Goal: Go to known website: Access a specific website the user already knows

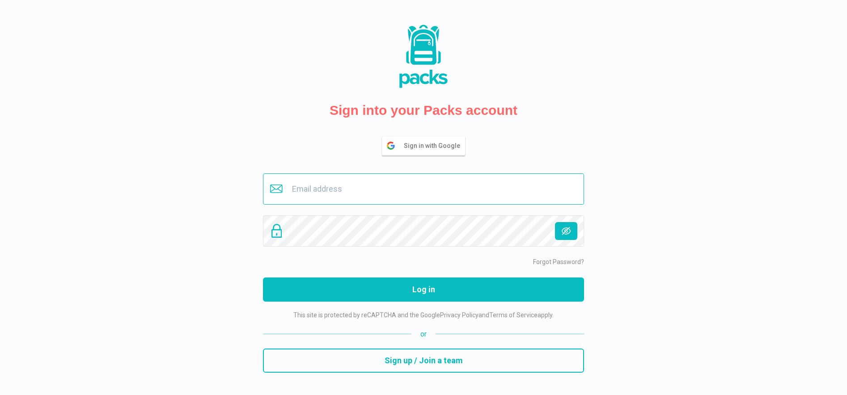
type input "[EMAIL_ADDRESS][DOMAIN_NAME]"
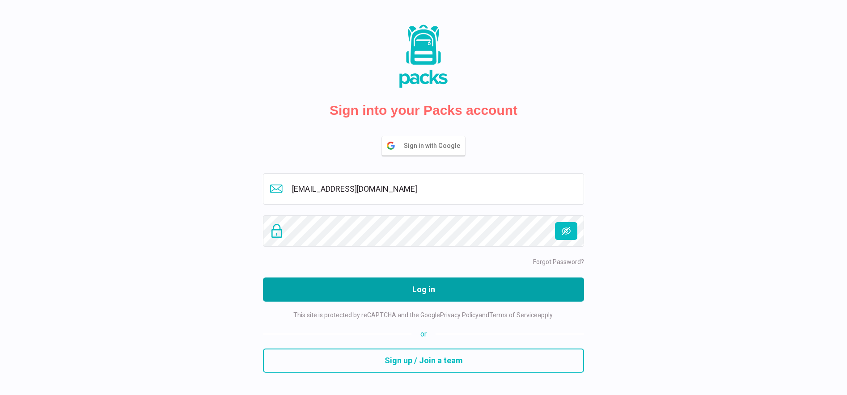
click at [415, 288] on button "Log in" at bounding box center [423, 290] width 321 height 24
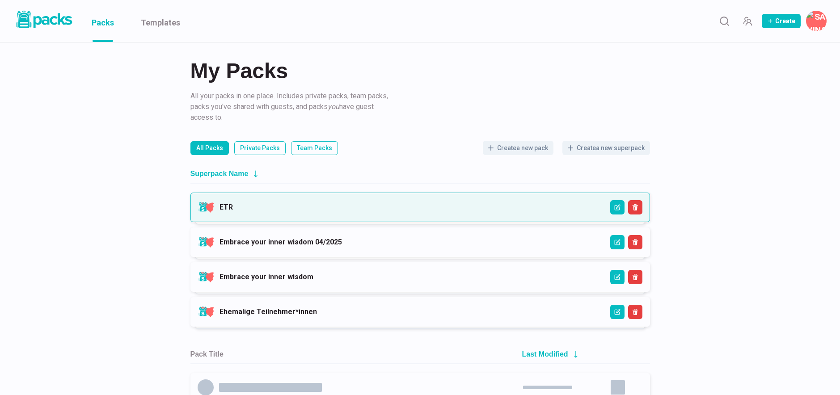
click at [233, 207] on link "ETR" at bounding box center [226, 207] width 13 height 8
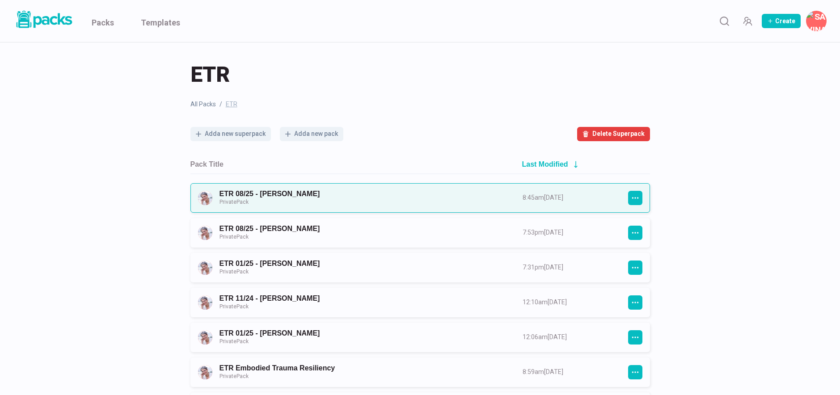
click at [305, 191] on link "ETR 08/25 - [PERSON_NAME] Private Pack" at bounding box center [363, 198] width 287 height 17
